Goal: Information Seeking & Learning: Find specific fact

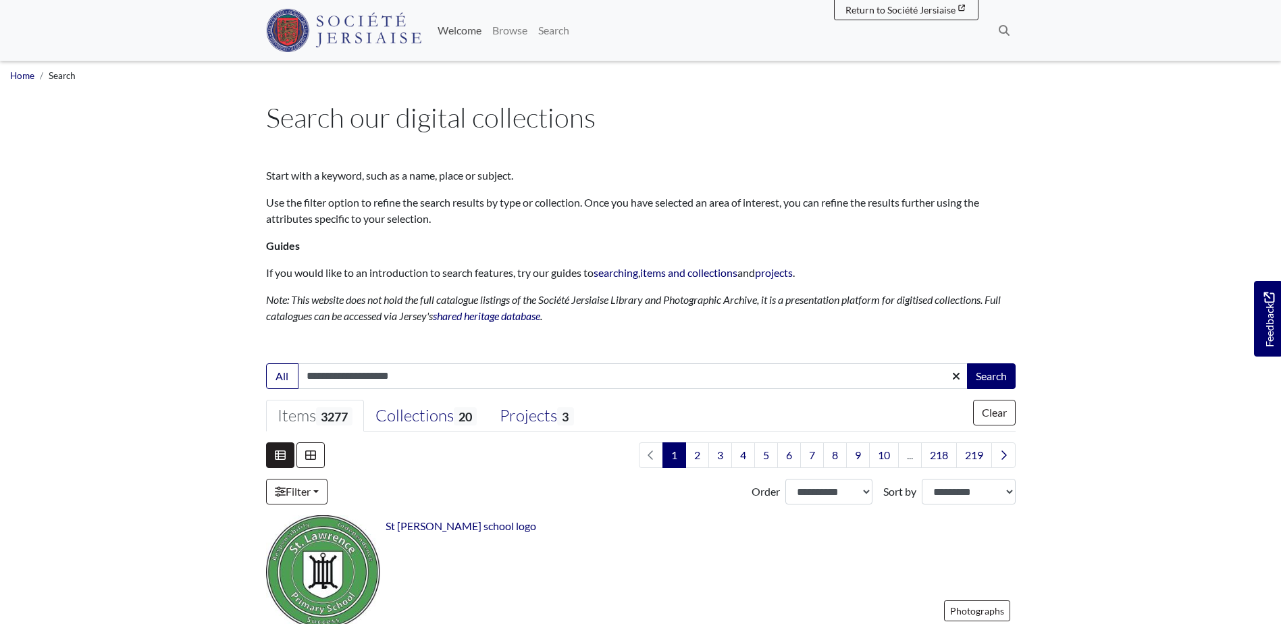
click at [469, 31] on link "Welcome" at bounding box center [459, 30] width 55 height 27
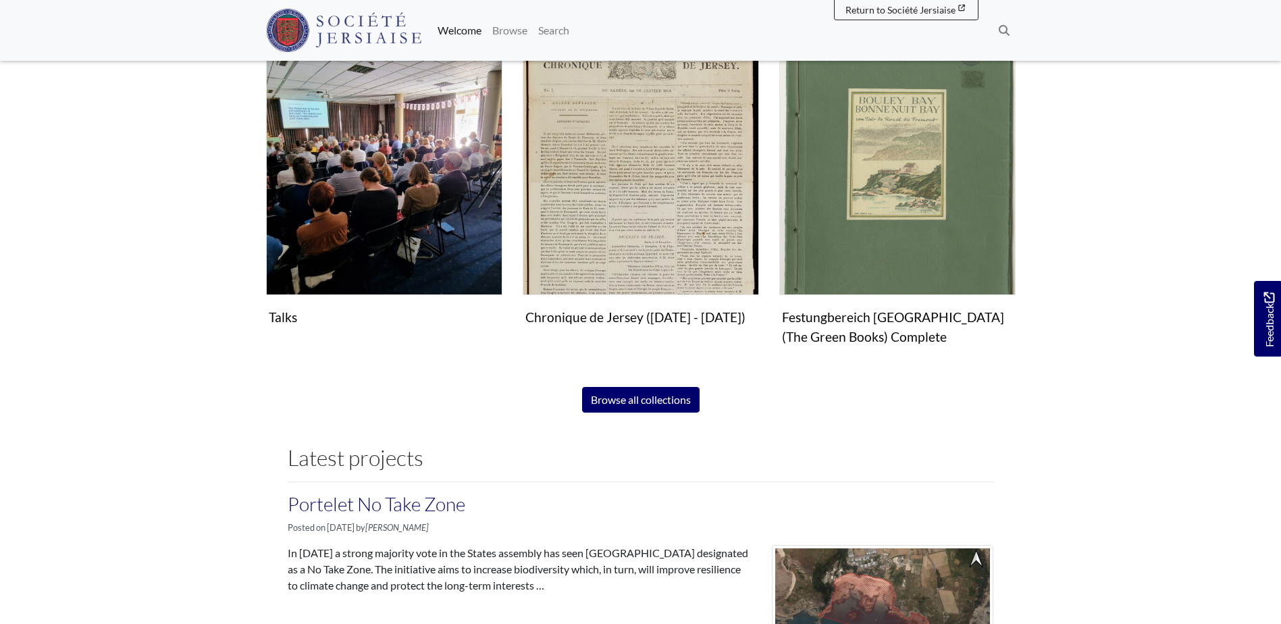
scroll to position [608, 0]
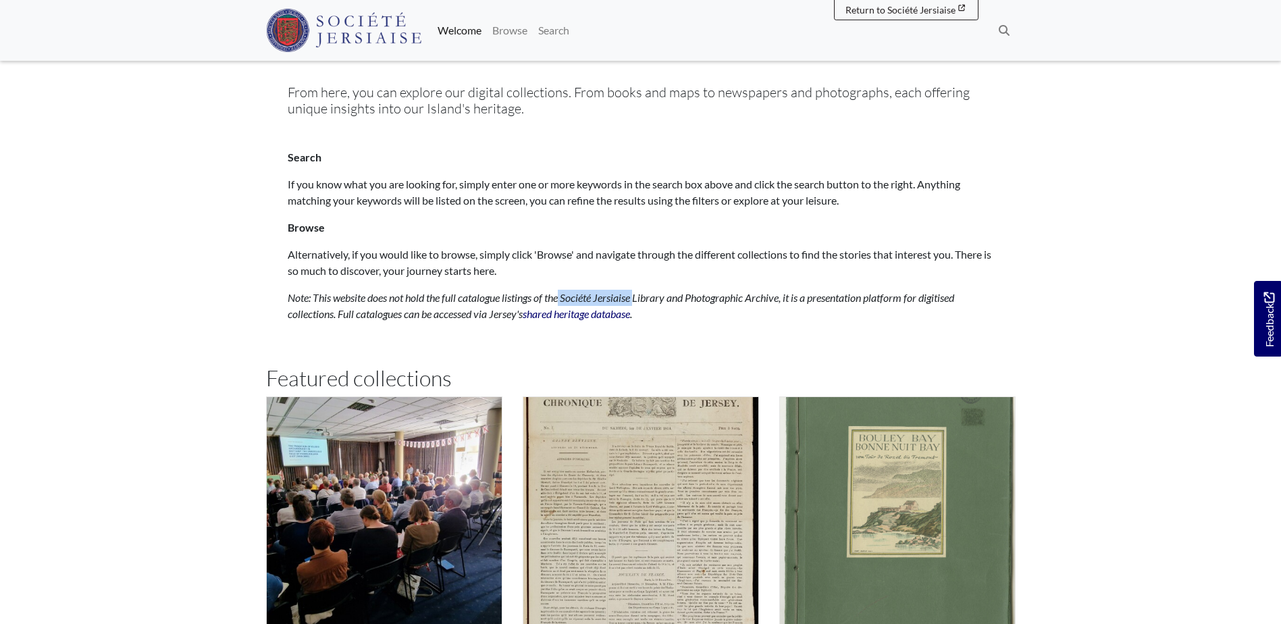
drag, startPoint x: 575, startPoint y: 299, endPoint x: 641, endPoint y: 295, distance: 65.6
click at [641, 295] on em "Note: This website does not hold the full catalogue listings of the Société Jer…" at bounding box center [621, 305] width 667 height 29
copy em "Société Jersiaise"
